Goal: Information Seeking & Learning: Learn about a topic

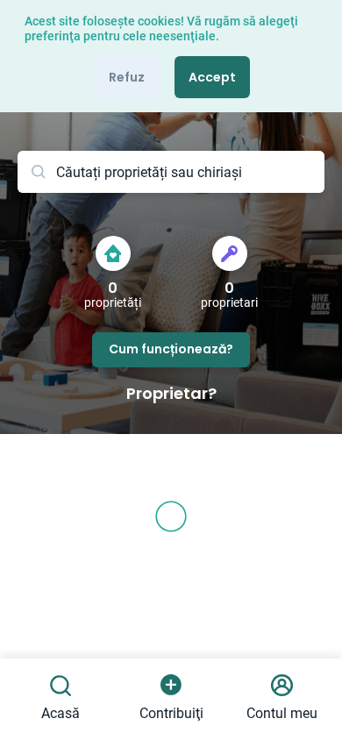
scroll to position [85, 0]
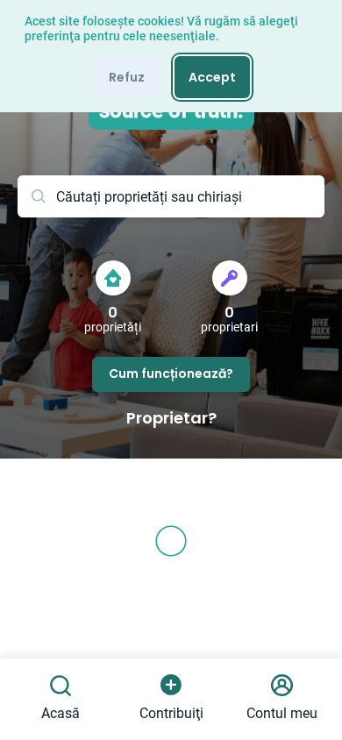
click at [230, 89] on button "Accept" at bounding box center [212, 77] width 75 height 42
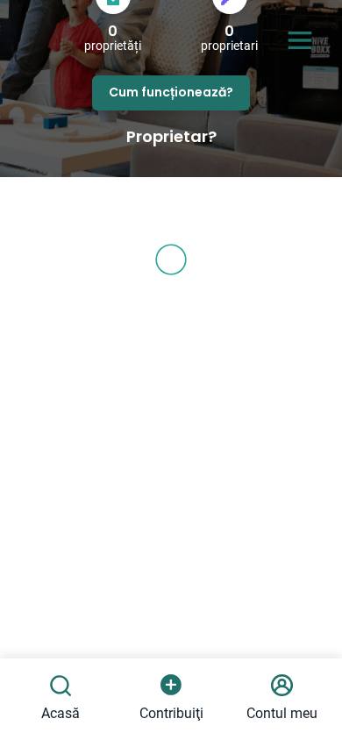
scroll to position [0, 0]
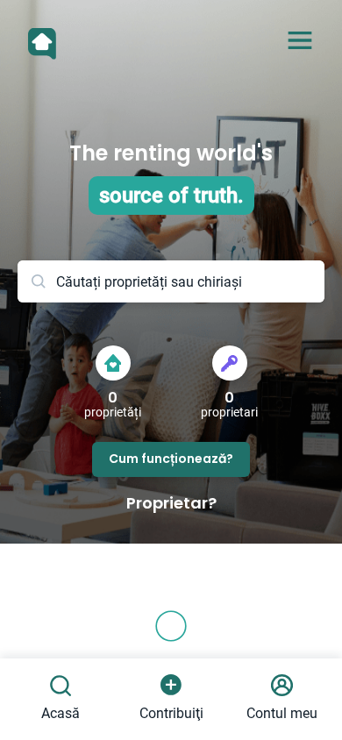
click at [299, 46] on icon "Open Menu" at bounding box center [299, 40] width 35 height 35
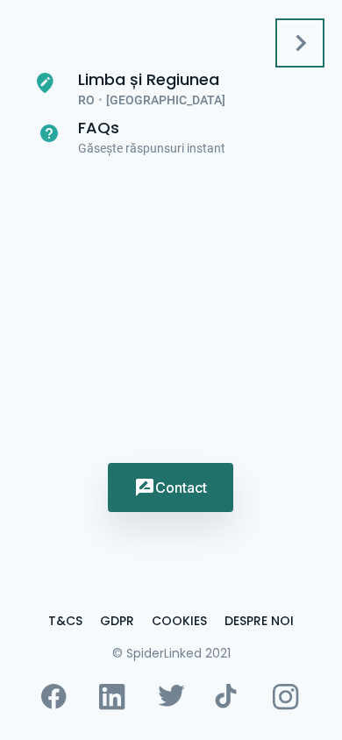
click at [312, 44] on icon "Open Menu" at bounding box center [299, 42] width 35 height 35
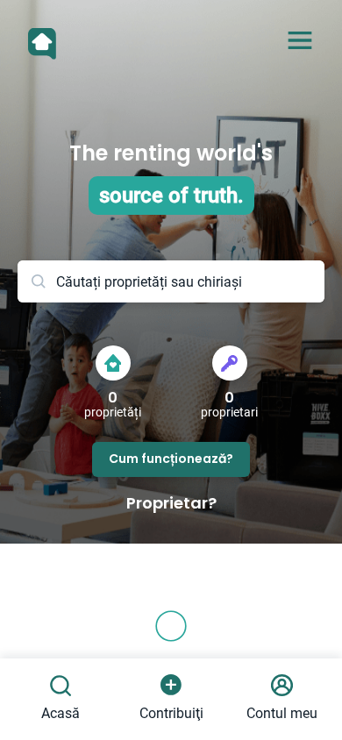
click at [30, 45] on img at bounding box center [42, 44] width 28 height 32
click at [224, 279] on input at bounding box center [172, 281] width 308 height 42
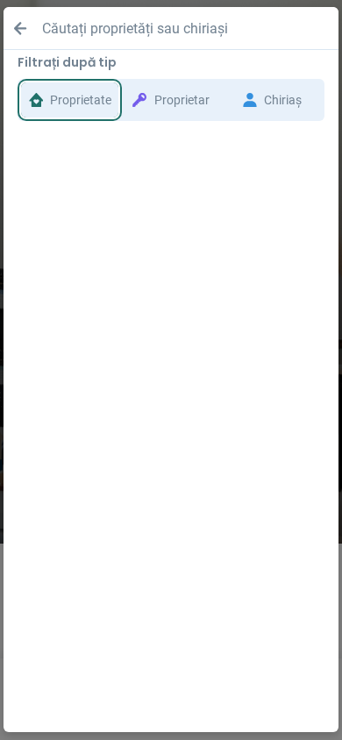
click at [81, 109] on button "Proprietate" at bounding box center [69, 99] width 97 height 35
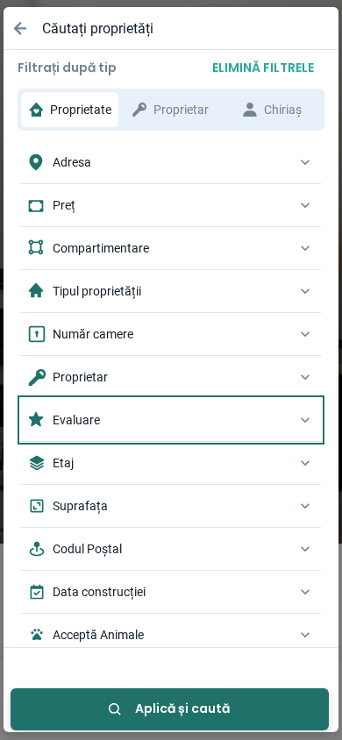
click at [103, 430] on div "Evaluare" at bounding box center [162, 420] width 268 height 25
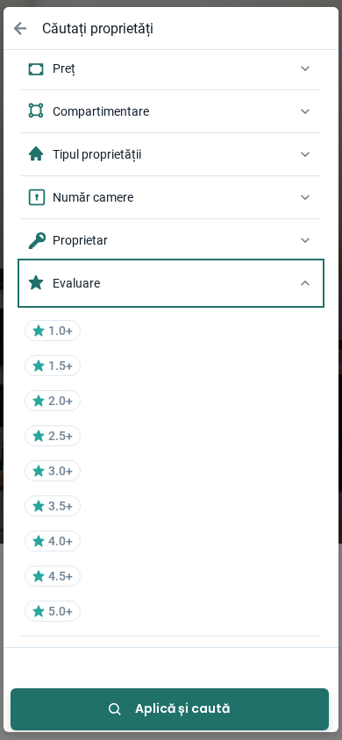
scroll to position [147, 0]
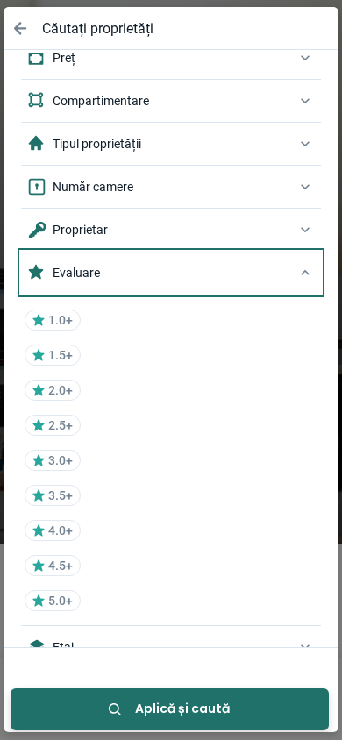
click at [61, 602] on p "5.0+" at bounding box center [60, 601] width 25 height 15
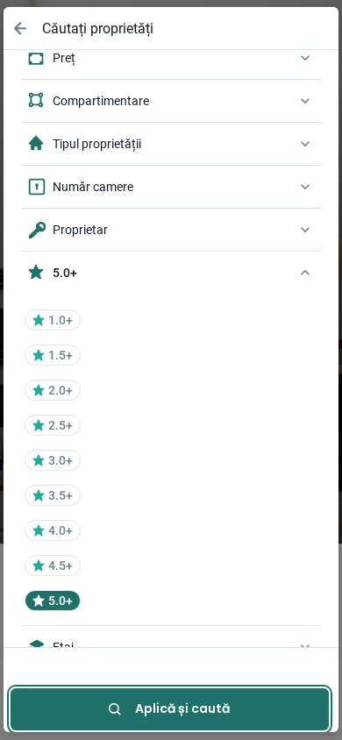
click at [261, 717] on button "Aplică și caută" at bounding box center [170, 709] width 318 height 42
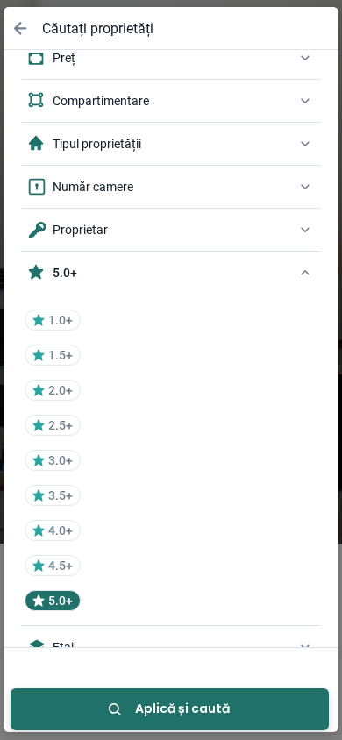
click at [125, 716] on button "Aplică și caută" at bounding box center [170, 709] width 318 height 42
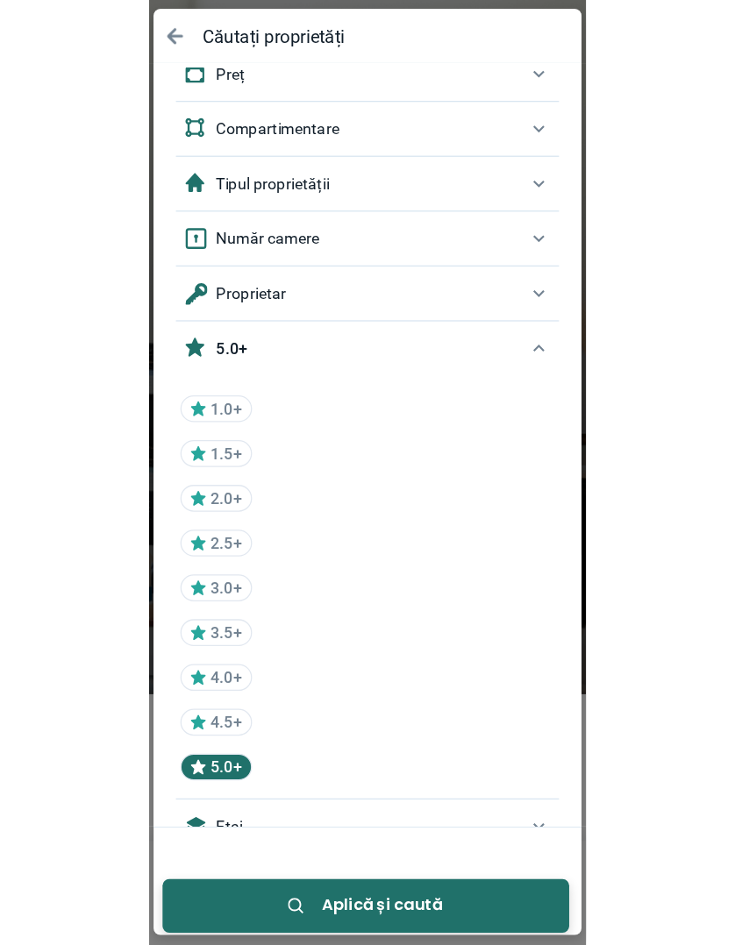
scroll to position [340, 0]
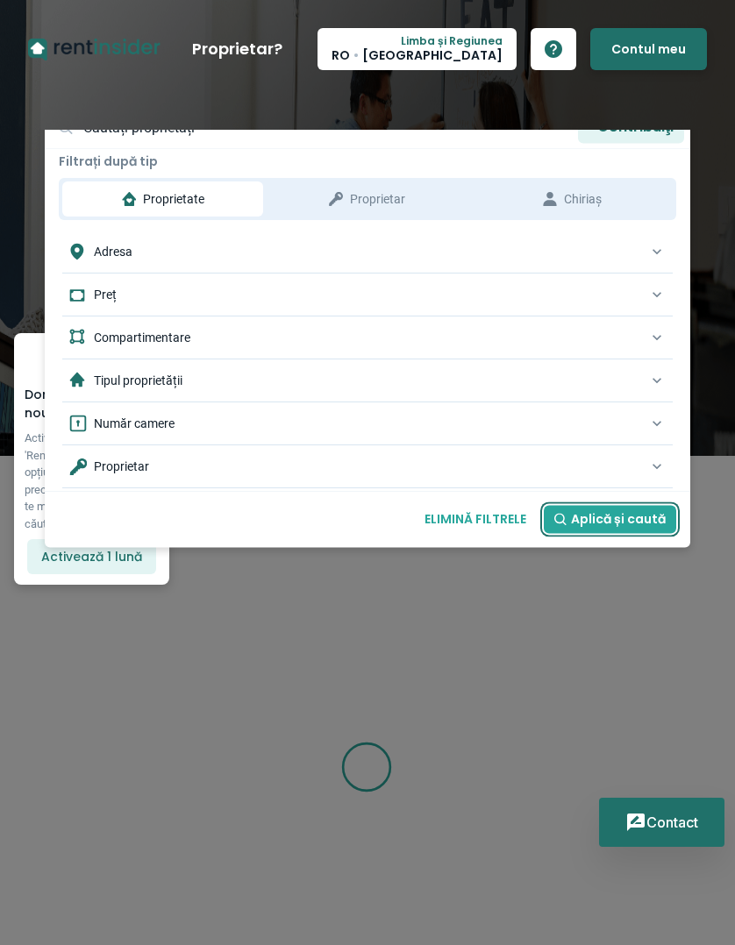
click at [583, 517] on button "Aplică și caută" at bounding box center [610, 519] width 132 height 28
click at [409, 614] on div at bounding box center [367, 739] width 735 height 1478
